Goal: Feedback & Contribution: Submit feedback/report problem

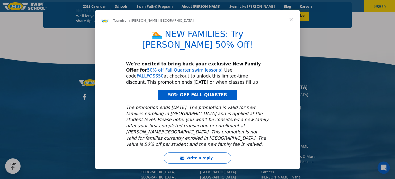
click at [289, 23] on span "Close" at bounding box center [291, 19] width 19 height 19
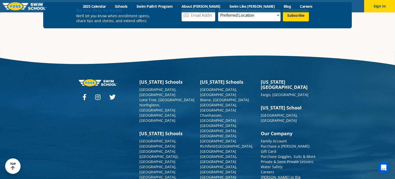
scroll to position [1872, 0]
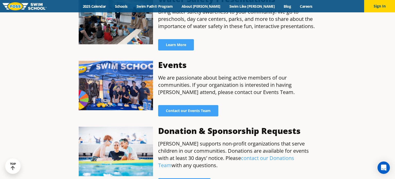
scroll to position [313, 0]
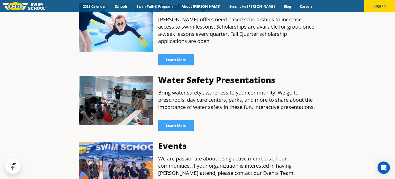
click at [237, 139] on div "Events We are passionate about being active members of our communities. If your…" at bounding box center [237, 169] width 163 height 61
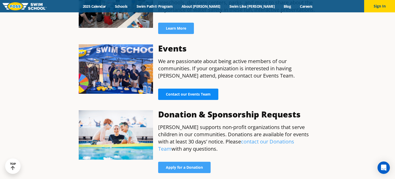
scroll to position [329, 0]
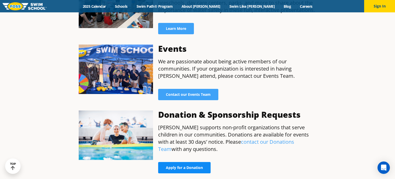
click at [183, 166] on span "Apply for a Donation" at bounding box center [184, 168] width 37 height 4
